Goal: Task Accomplishment & Management: Manage account settings

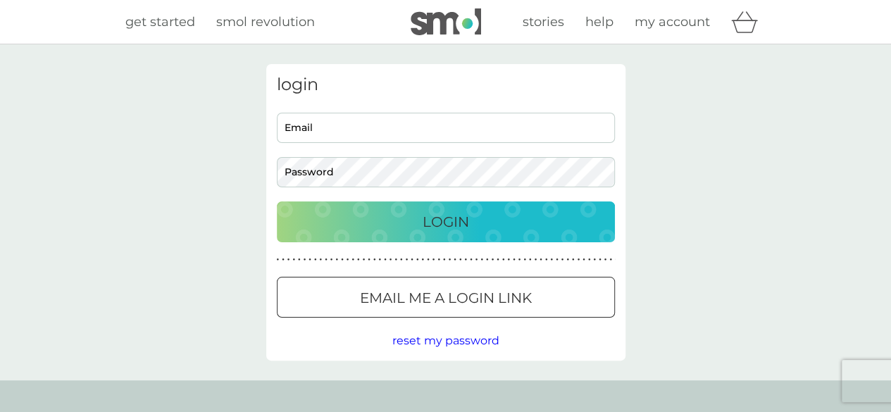
type input "[EMAIL_ADDRESS][PERSON_NAME][PERSON_NAME][DOMAIN_NAME]"
click at [372, 221] on div "Login" at bounding box center [446, 222] width 310 height 23
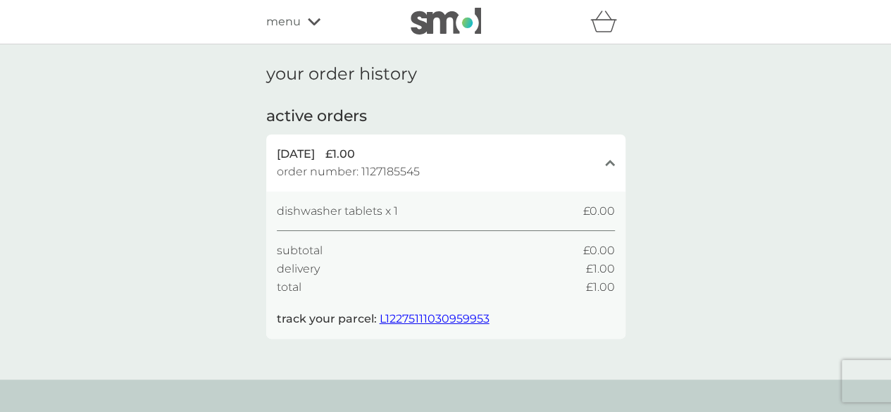
click at [428, 316] on span "L12275111030959953" at bounding box center [435, 318] width 110 height 13
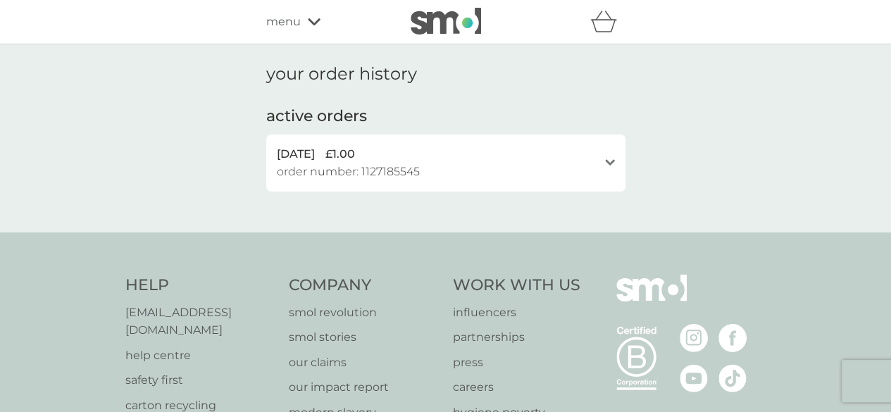
click at [311, 18] on icon at bounding box center [314, 22] width 13 height 8
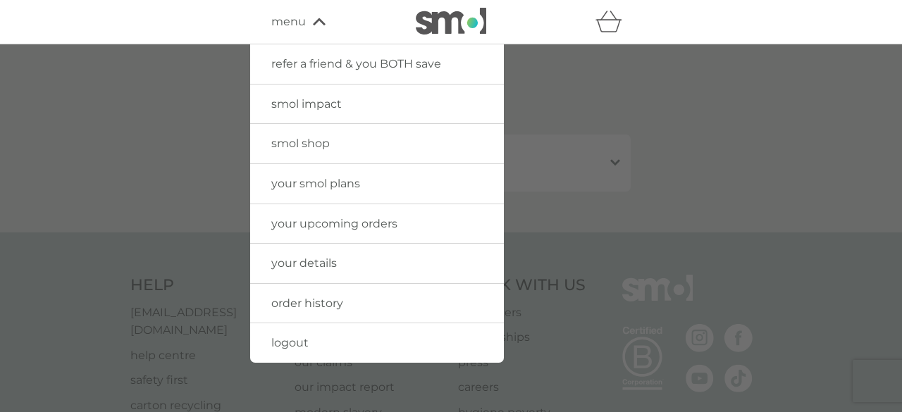
click at [331, 179] on span "your smol plans" at bounding box center [315, 183] width 89 height 13
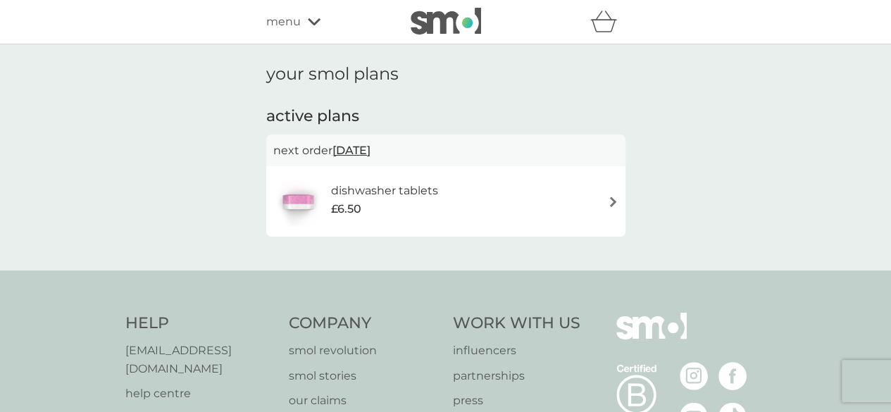
click at [477, 198] on div "dishwasher tablets £6.50" at bounding box center [445, 201] width 345 height 49
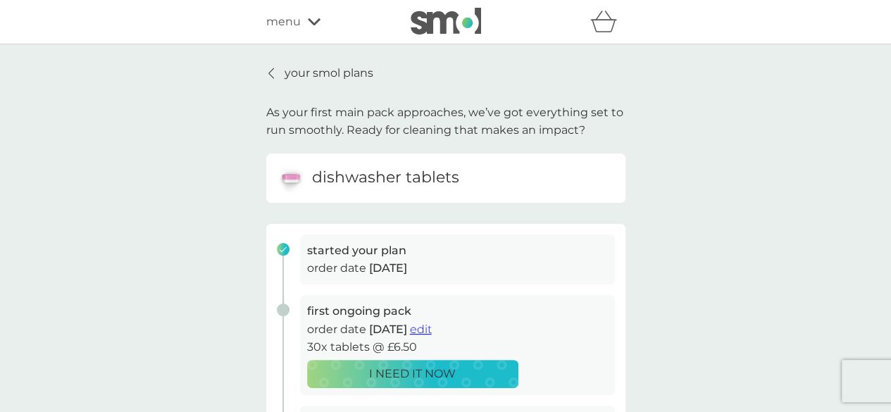
click at [311, 23] on icon at bounding box center [314, 21] width 13 height 7
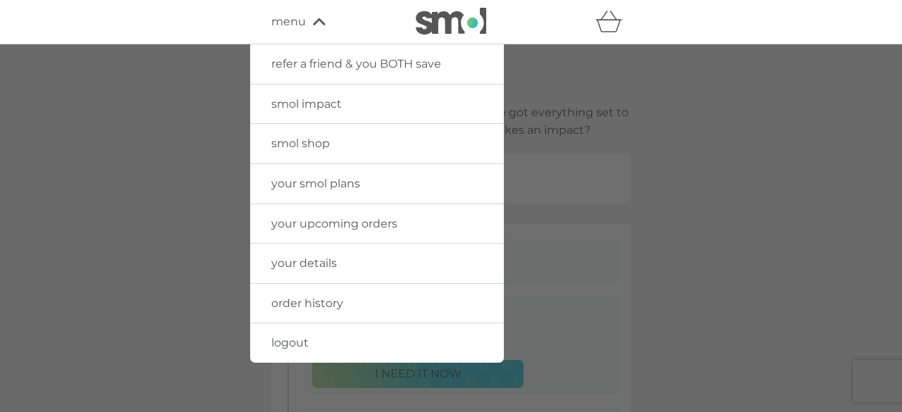
click at [334, 221] on span "your upcoming orders" at bounding box center [334, 223] width 126 height 13
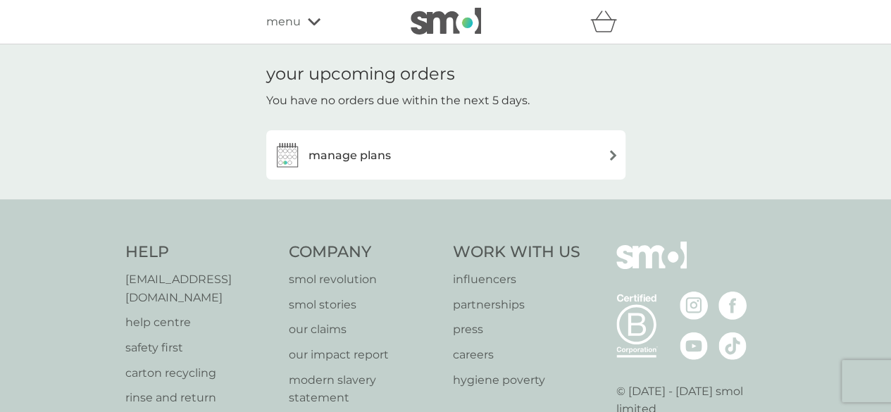
click at [356, 165] on div "manage plans" at bounding box center [332, 155] width 118 height 28
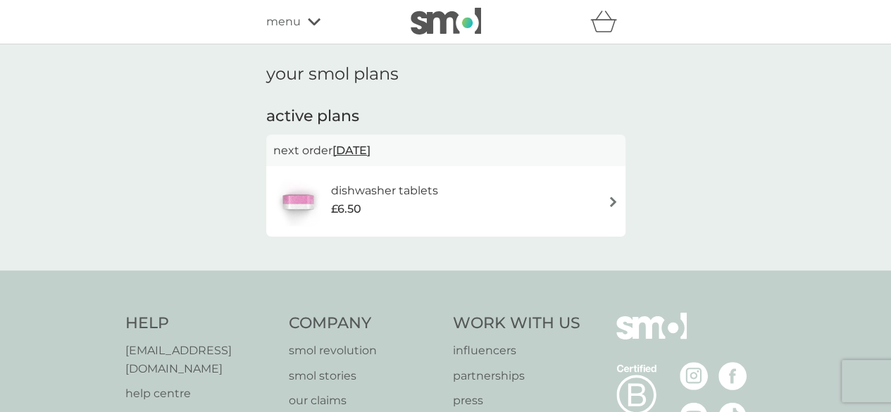
click at [399, 201] on div "£6.50" at bounding box center [383, 209] width 107 height 18
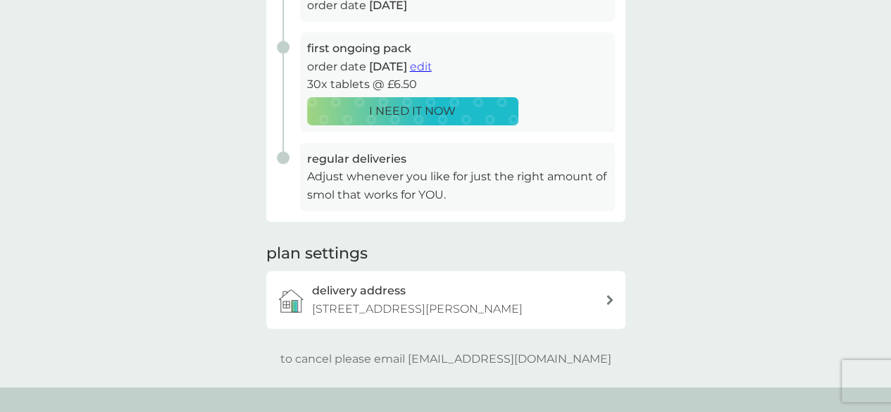
scroll to position [280, 0]
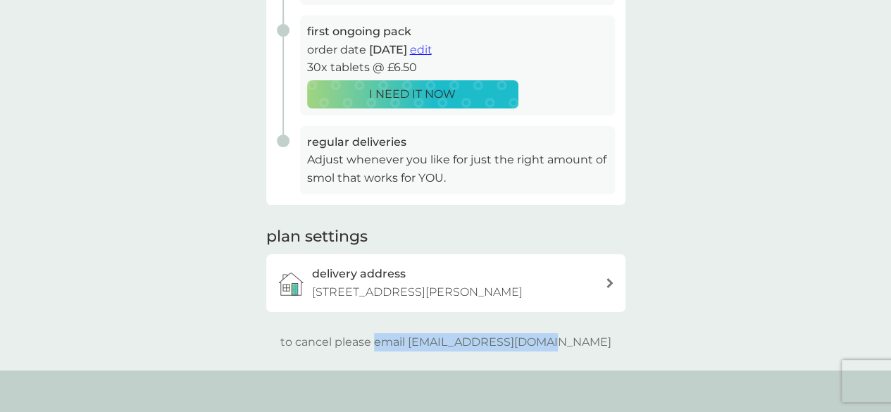
drag, startPoint x: 585, startPoint y: 342, endPoint x: 404, endPoint y: 336, distance: 180.4
click at [404, 336] on div "to cancel please email [EMAIL_ADDRESS][DOMAIN_NAME]" at bounding box center [445, 342] width 359 height 18
copy p "email [EMAIL_ADDRESS][DOMAIN_NAME]"
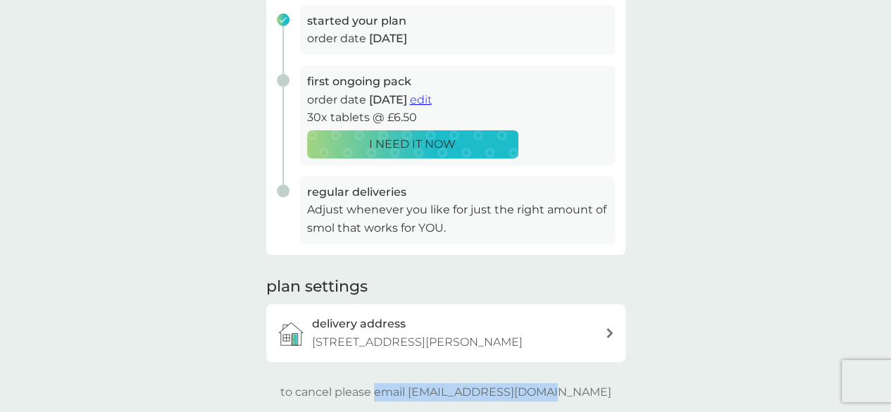
click at [432, 96] on span "edit" at bounding box center [421, 99] width 22 height 13
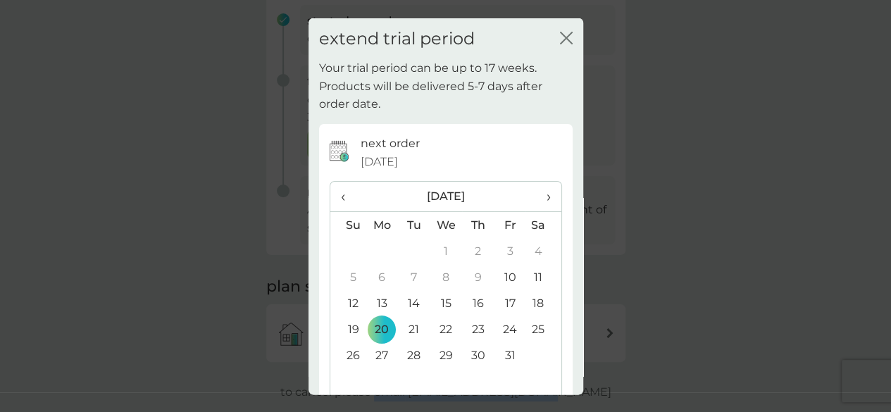
click at [560, 32] on icon "close" at bounding box center [566, 37] width 13 height 13
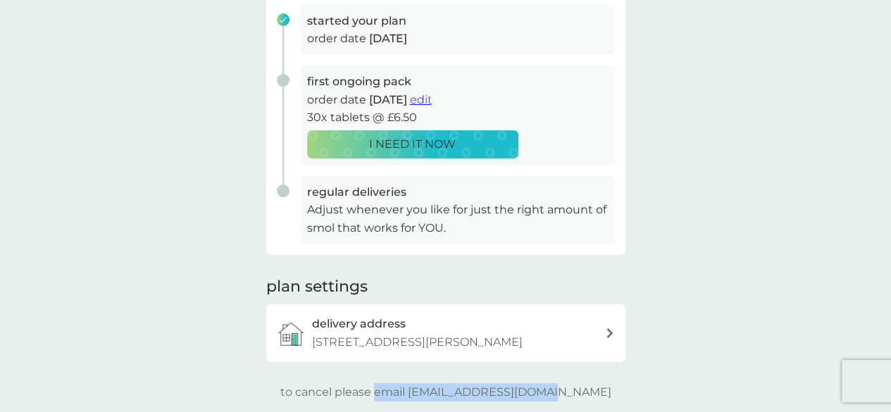
scroll to position [0, 0]
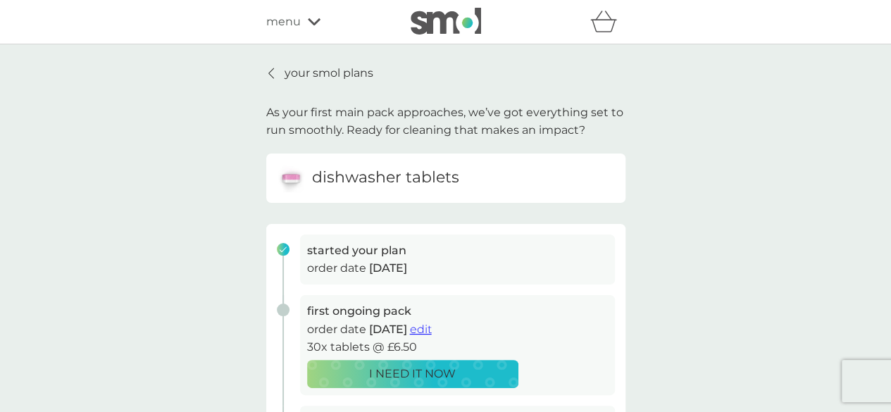
click at [299, 15] on span "menu" at bounding box center [283, 22] width 35 height 18
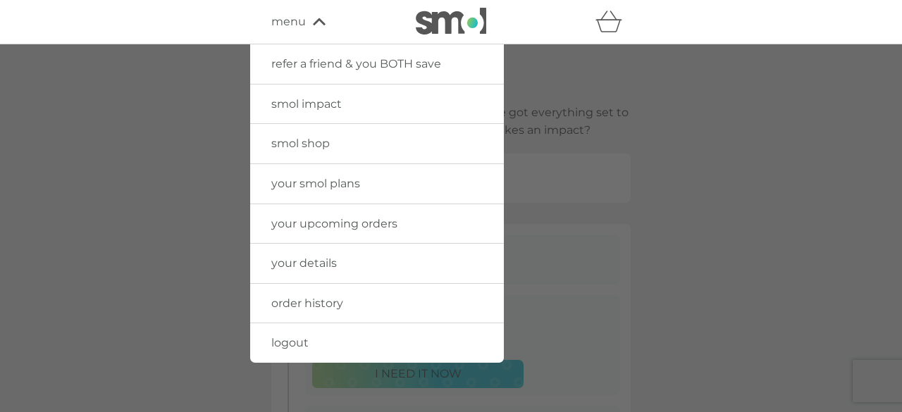
click at [299, 261] on span "your details" at bounding box center [304, 262] width 66 height 13
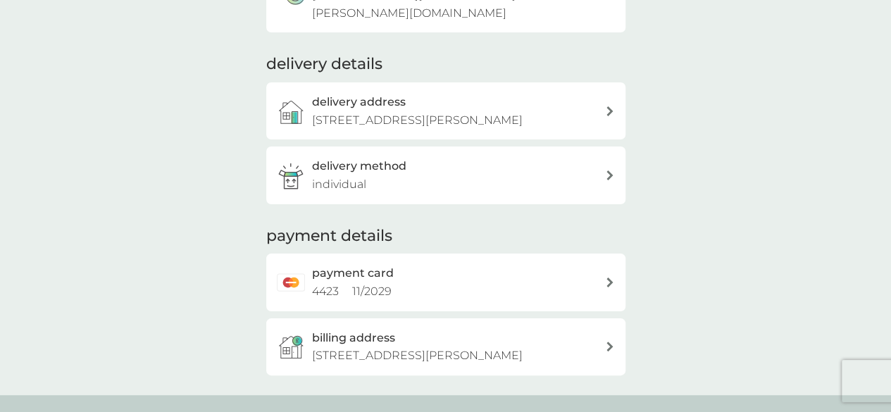
scroll to position [168, 0]
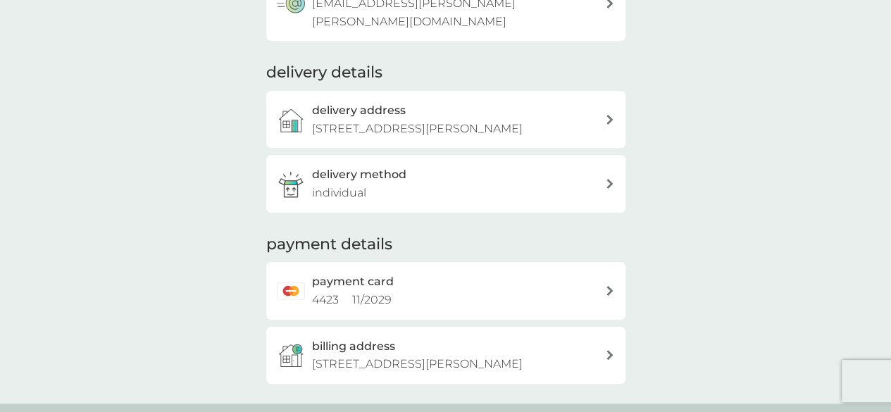
click at [366, 273] on h2 "payment card" at bounding box center [353, 282] width 82 height 18
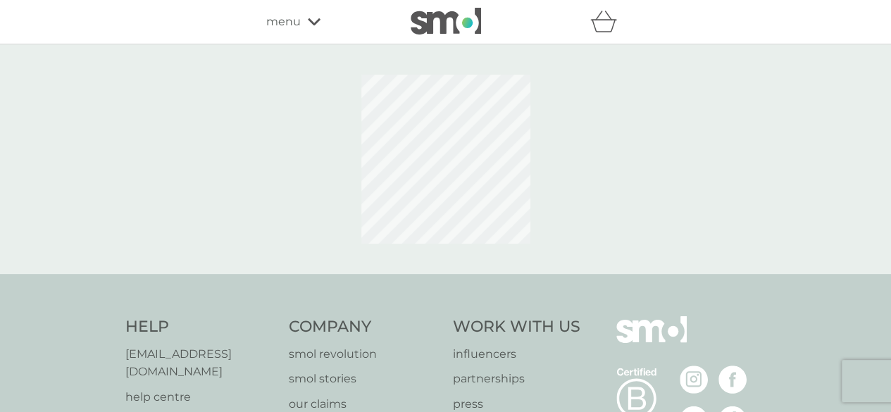
scroll to position [168, 0]
